Goal: Check status: Verify the current state of an ongoing process or item

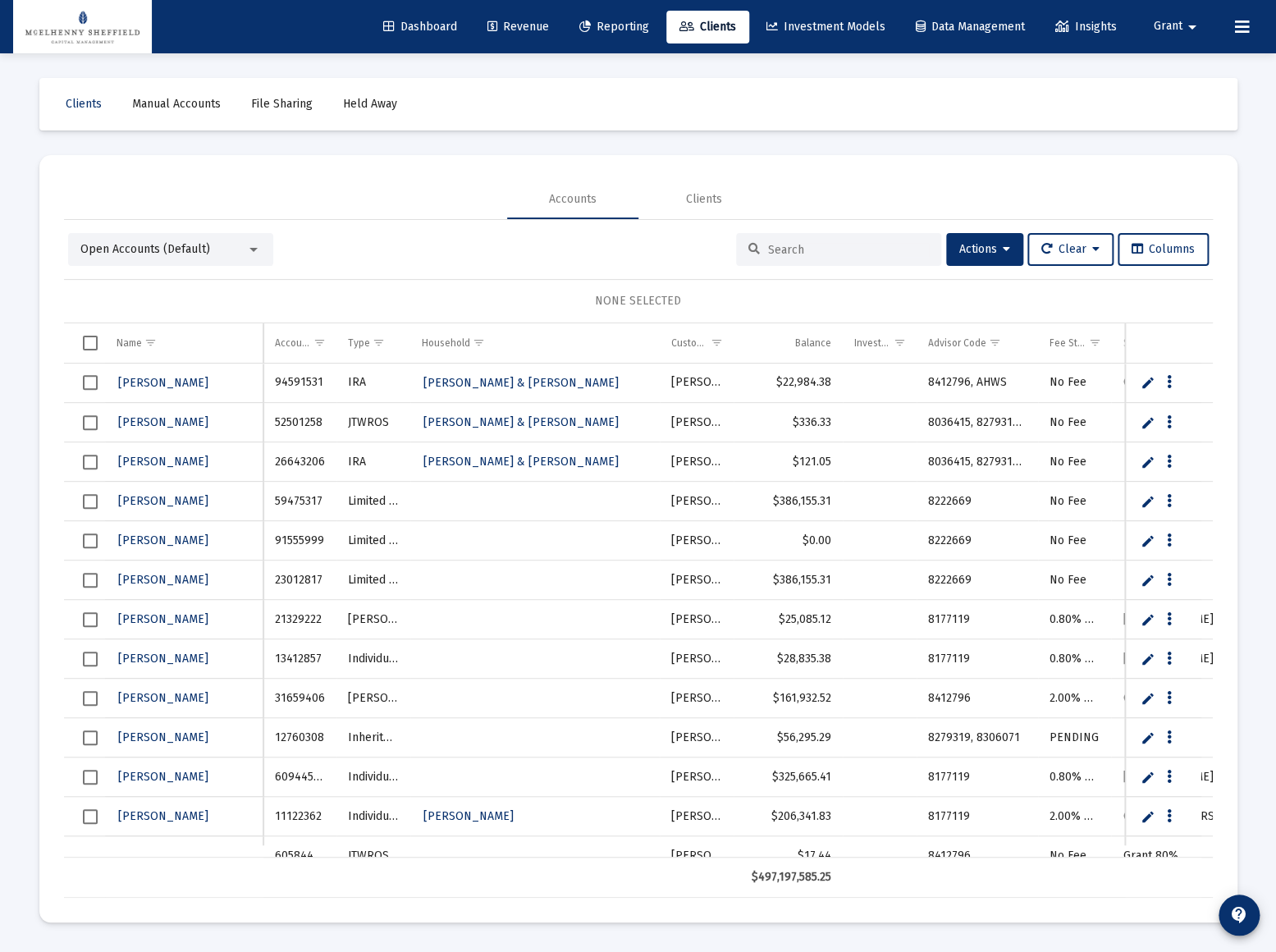
click at [583, 26] on span "Reporting" at bounding box center [614, 26] width 70 height 14
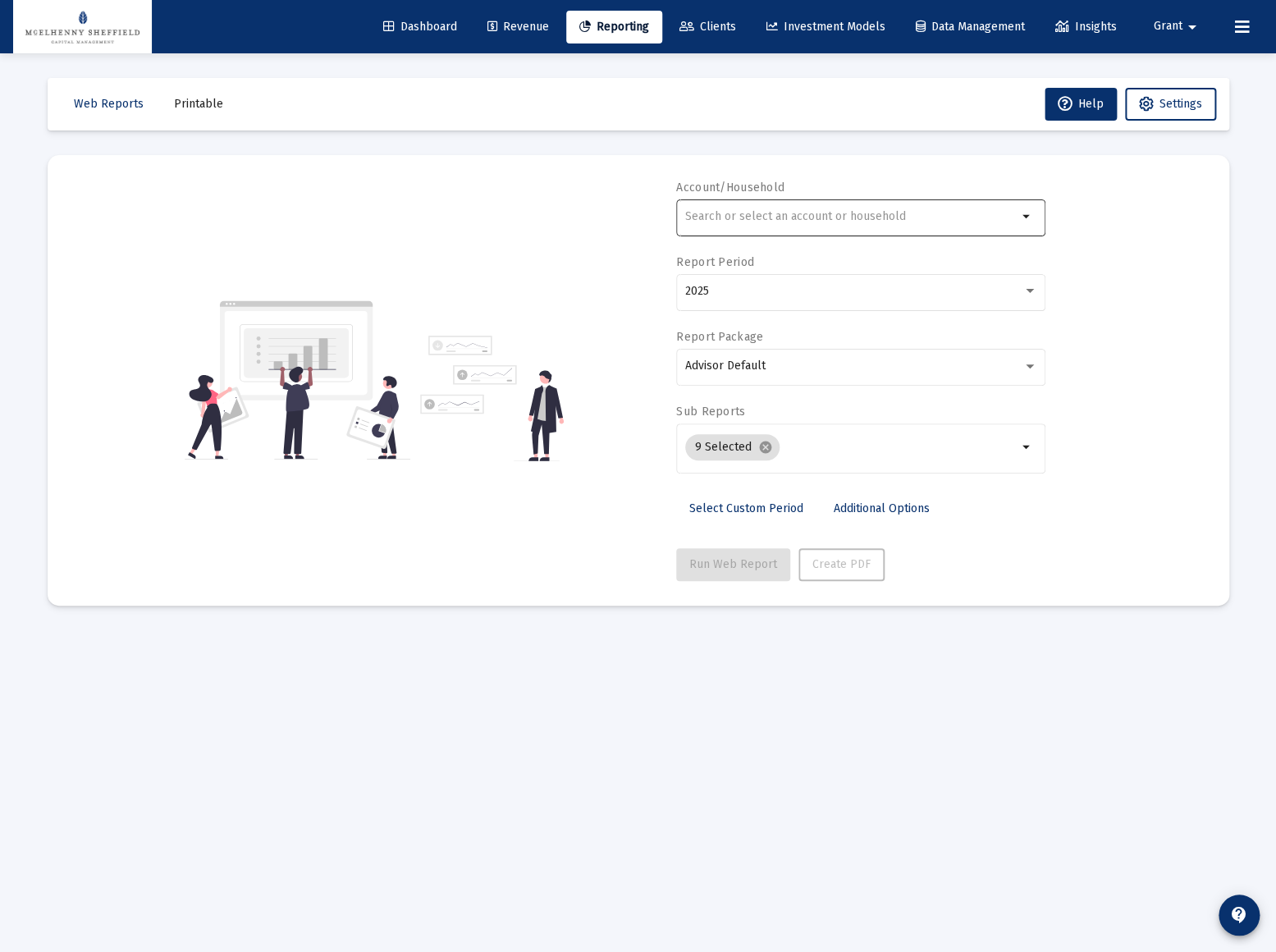
click at [878, 221] on input "text" at bounding box center [851, 216] width 333 height 13
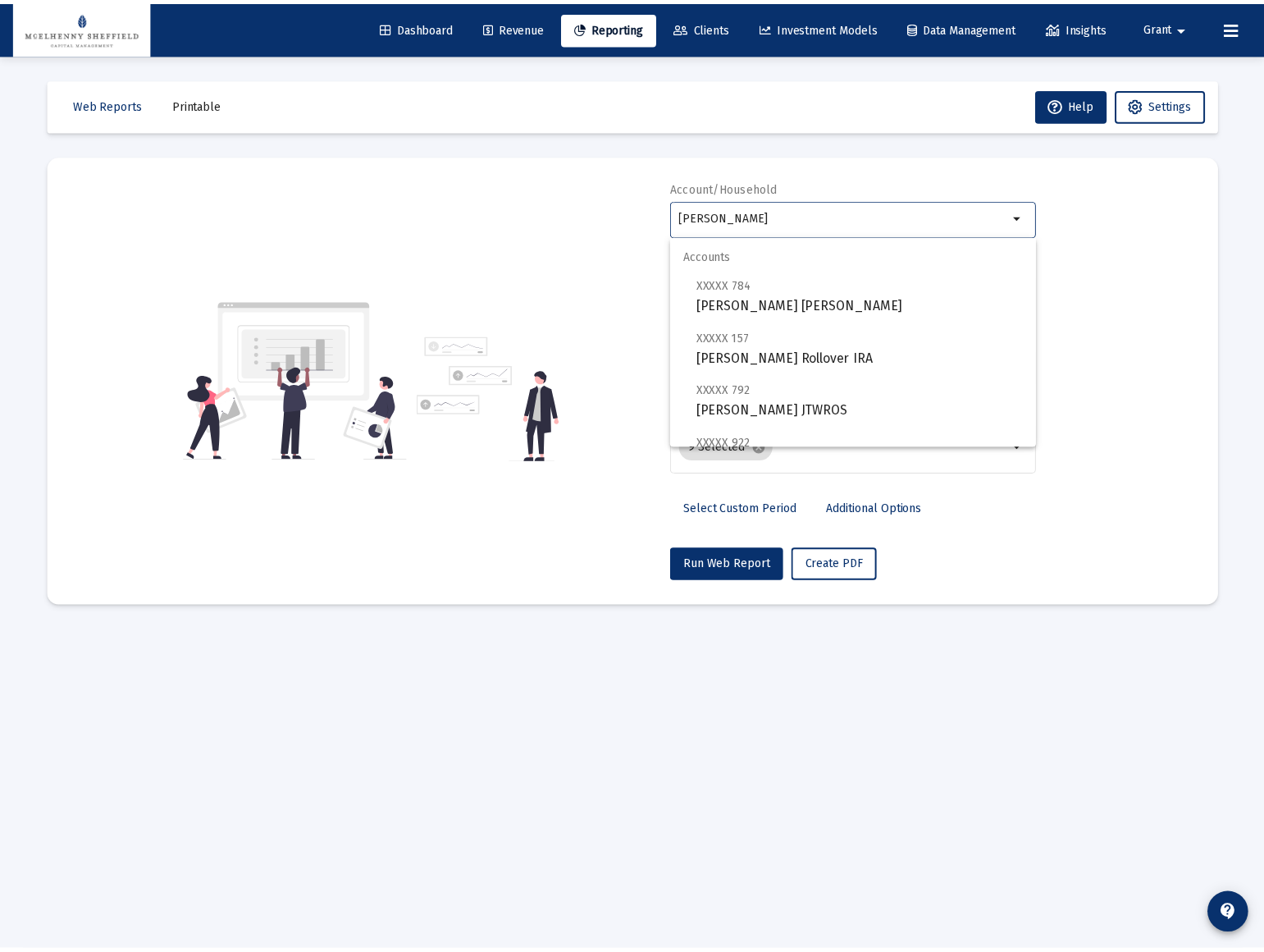
scroll to position [117, 0]
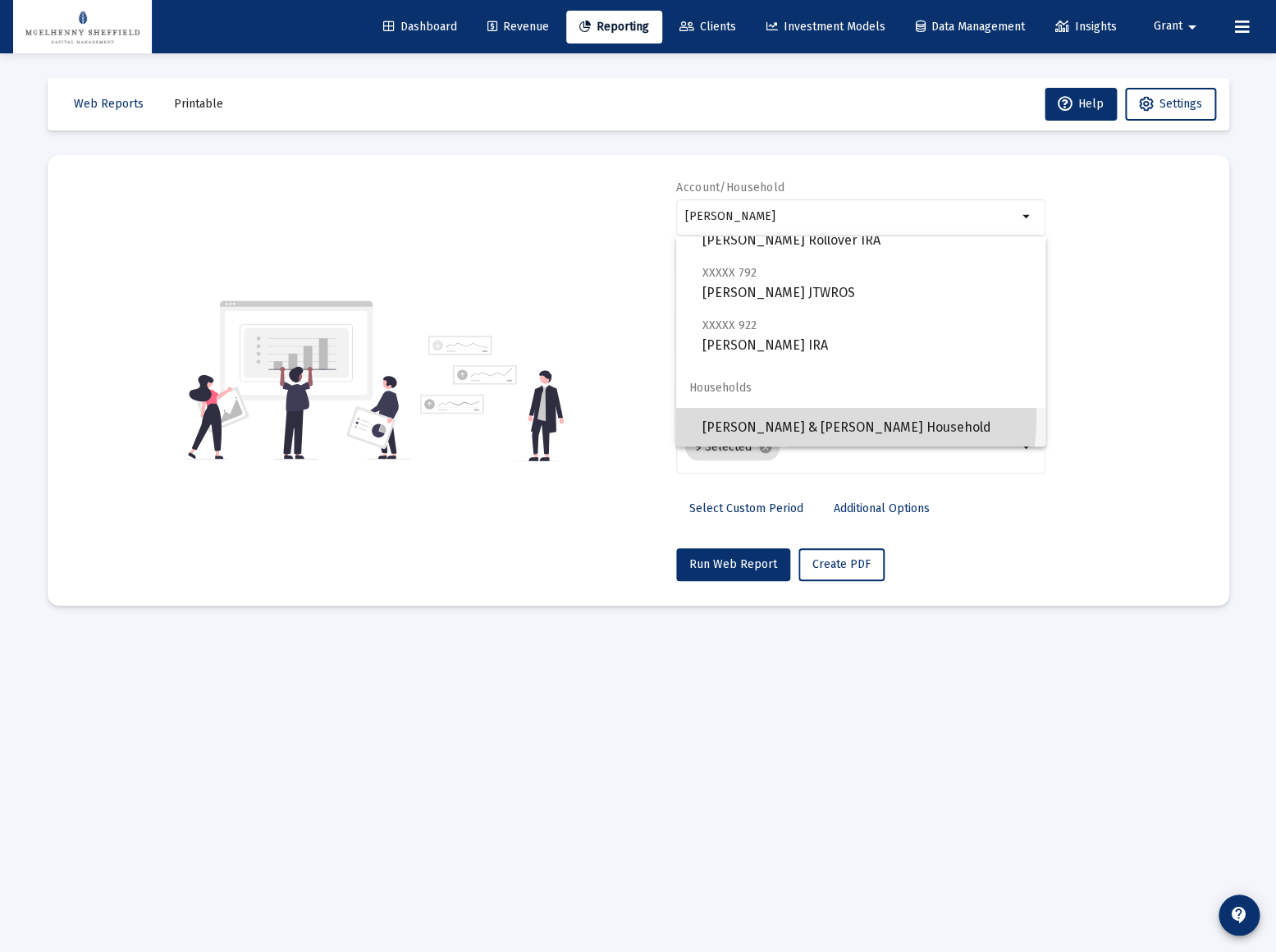
click at [807, 416] on span "[PERSON_NAME] & [PERSON_NAME] Household" at bounding box center [868, 427] width 330 height 39
type input "[PERSON_NAME] & [PERSON_NAME] Household"
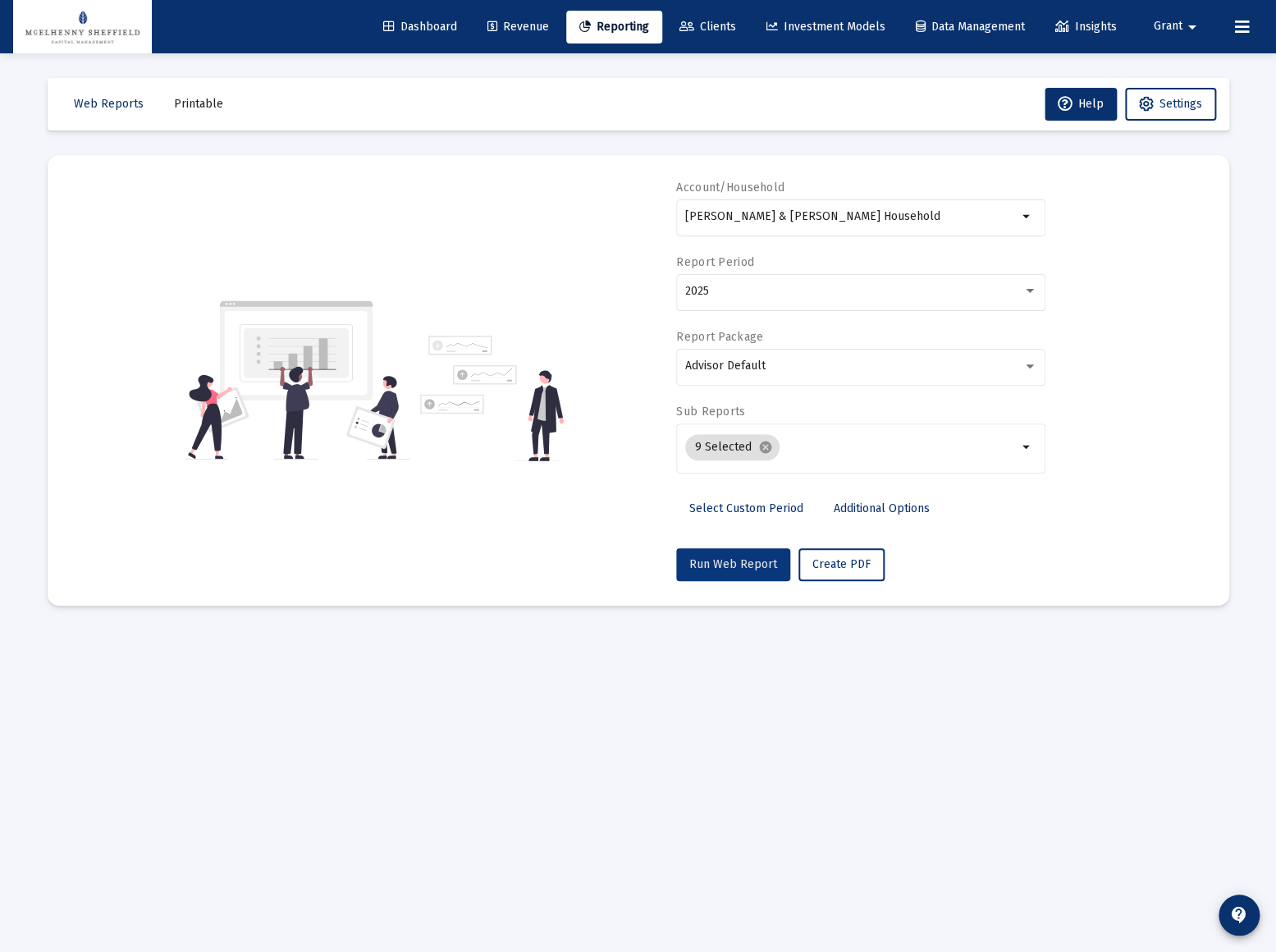
click at [734, 566] on span "Run Web Report" at bounding box center [732, 564] width 88 height 14
select select "View all"
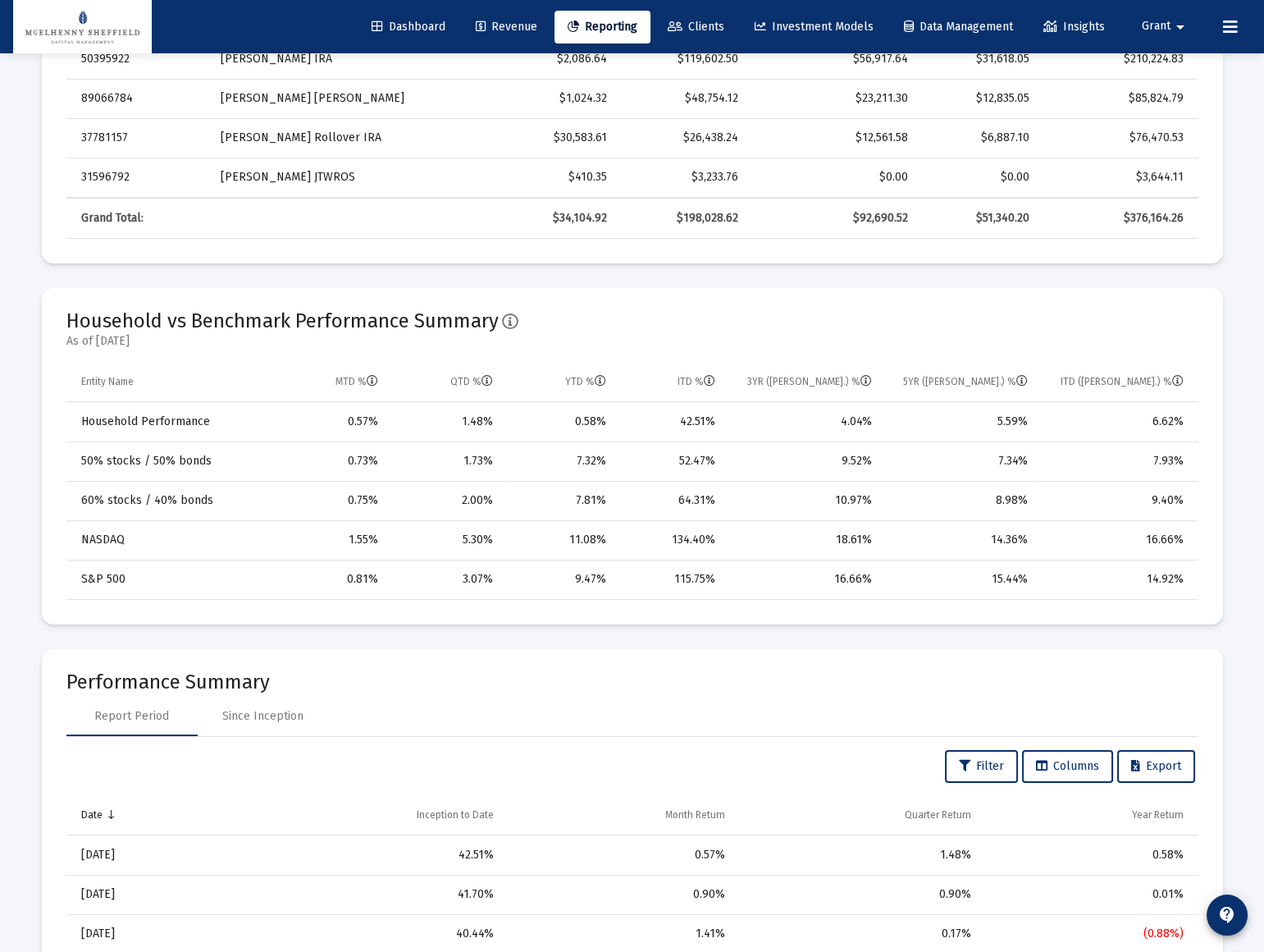
scroll to position [932, 0]
